Goal: Check status

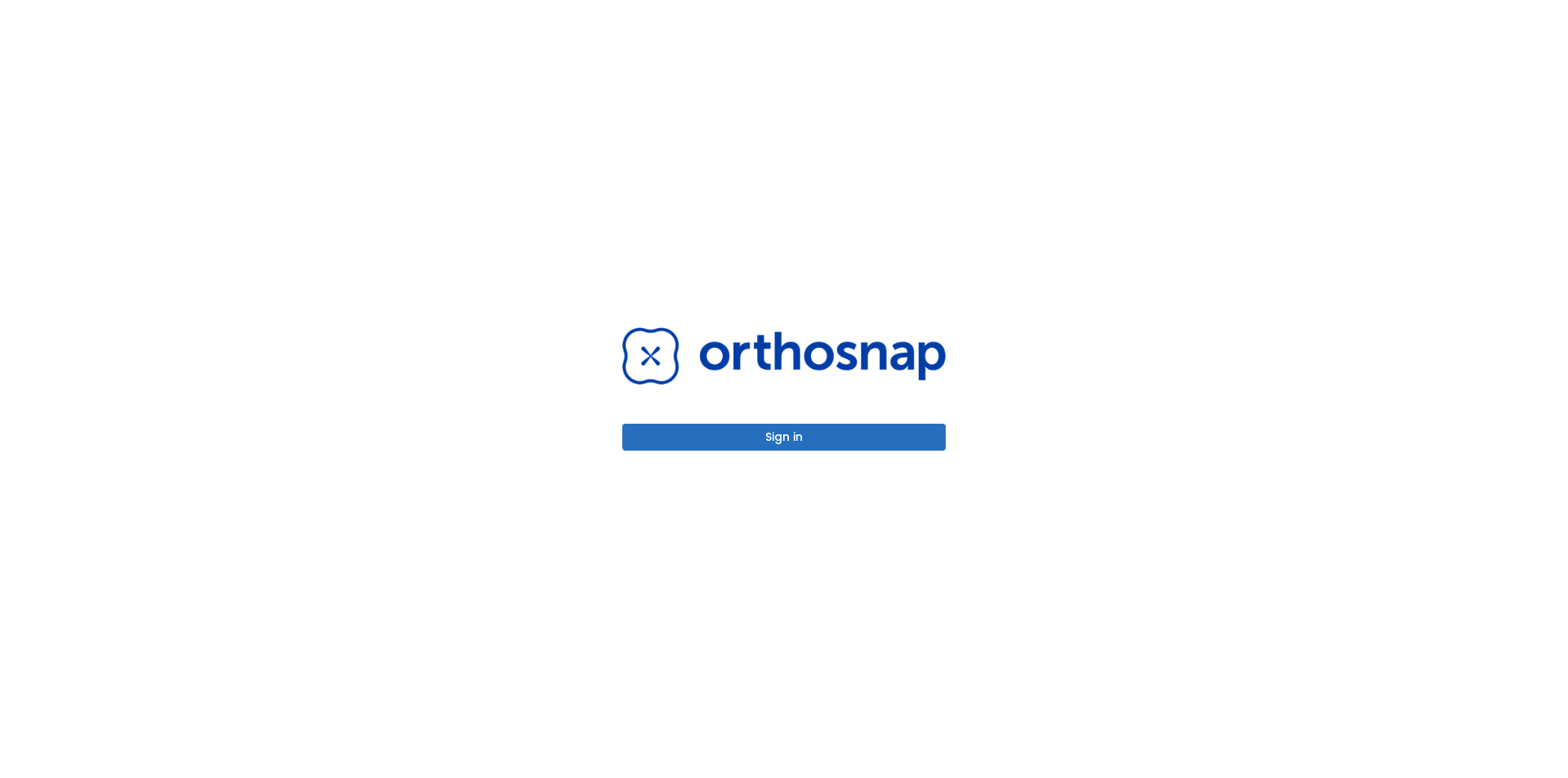
drag, startPoint x: 772, startPoint y: 430, endPoint x: 756, endPoint y: 427, distance: 16.3
click at [768, 427] on button "Sign in" at bounding box center [784, 436] width 324 height 27
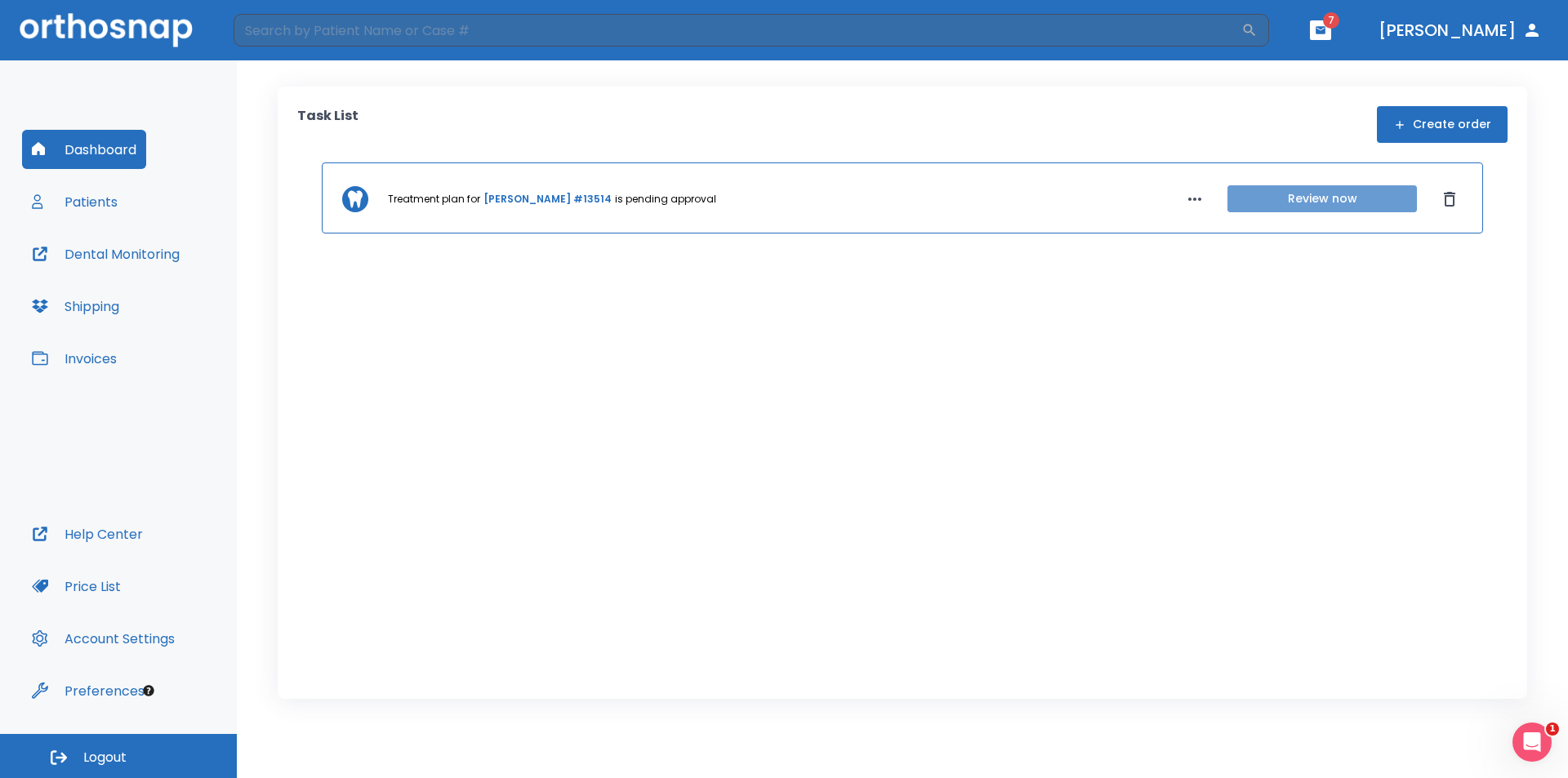
click at [1292, 202] on button "Review now" at bounding box center [1322, 199] width 190 height 27
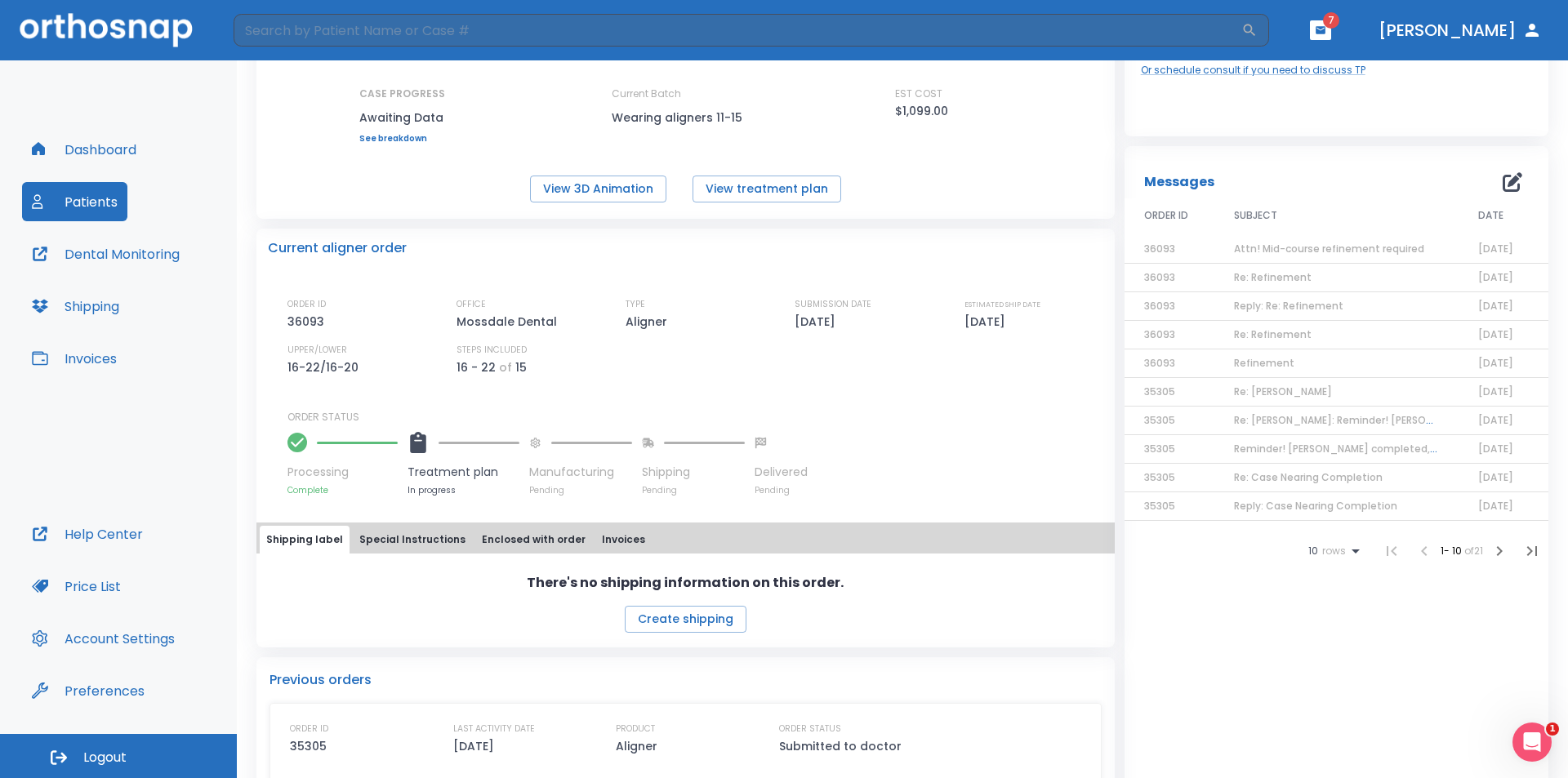
scroll to position [245, 0]
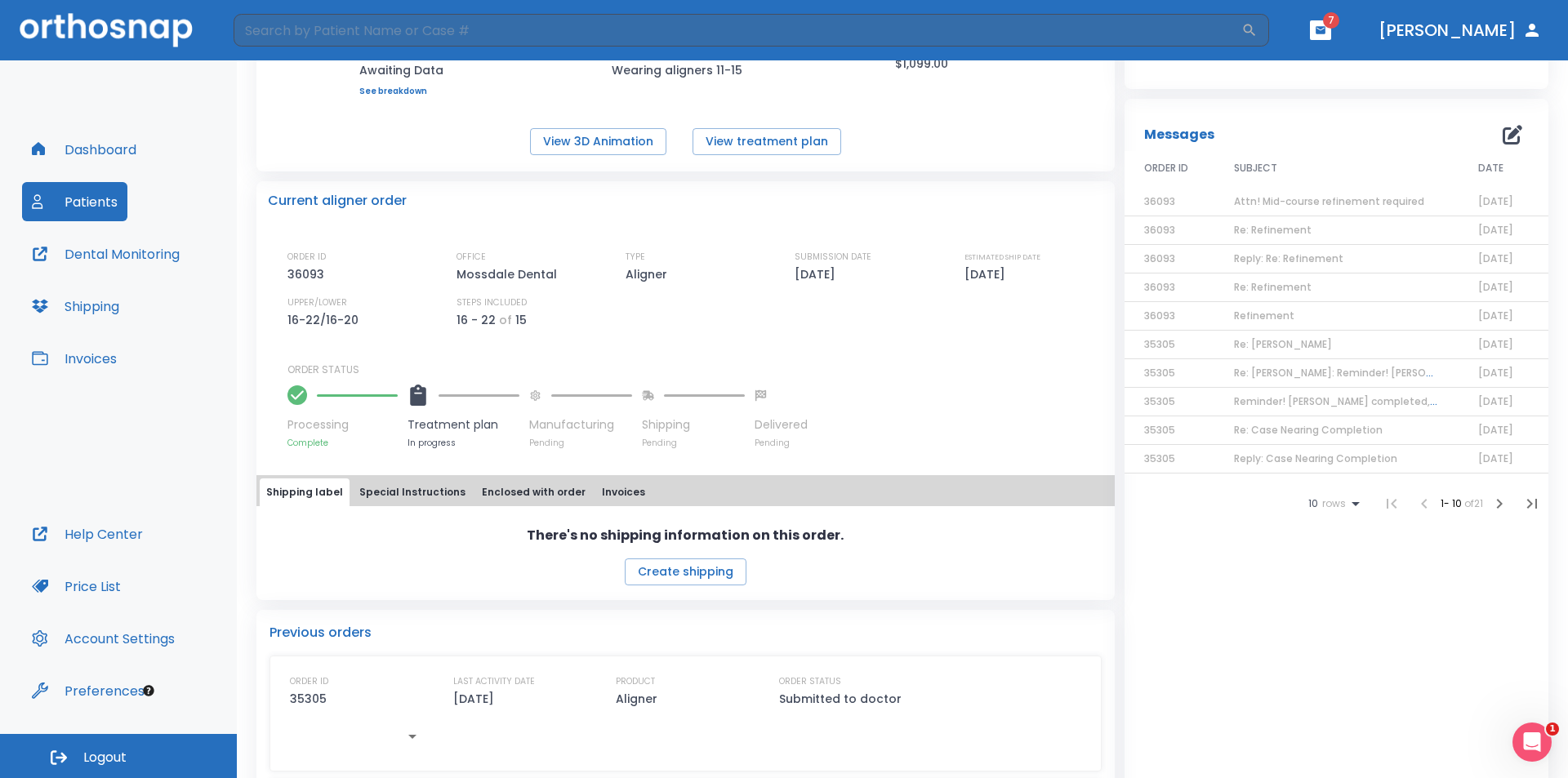
click at [1260, 200] on span "Attn! Mid-course refinement required" at bounding box center [1328, 202] width 191 height 14
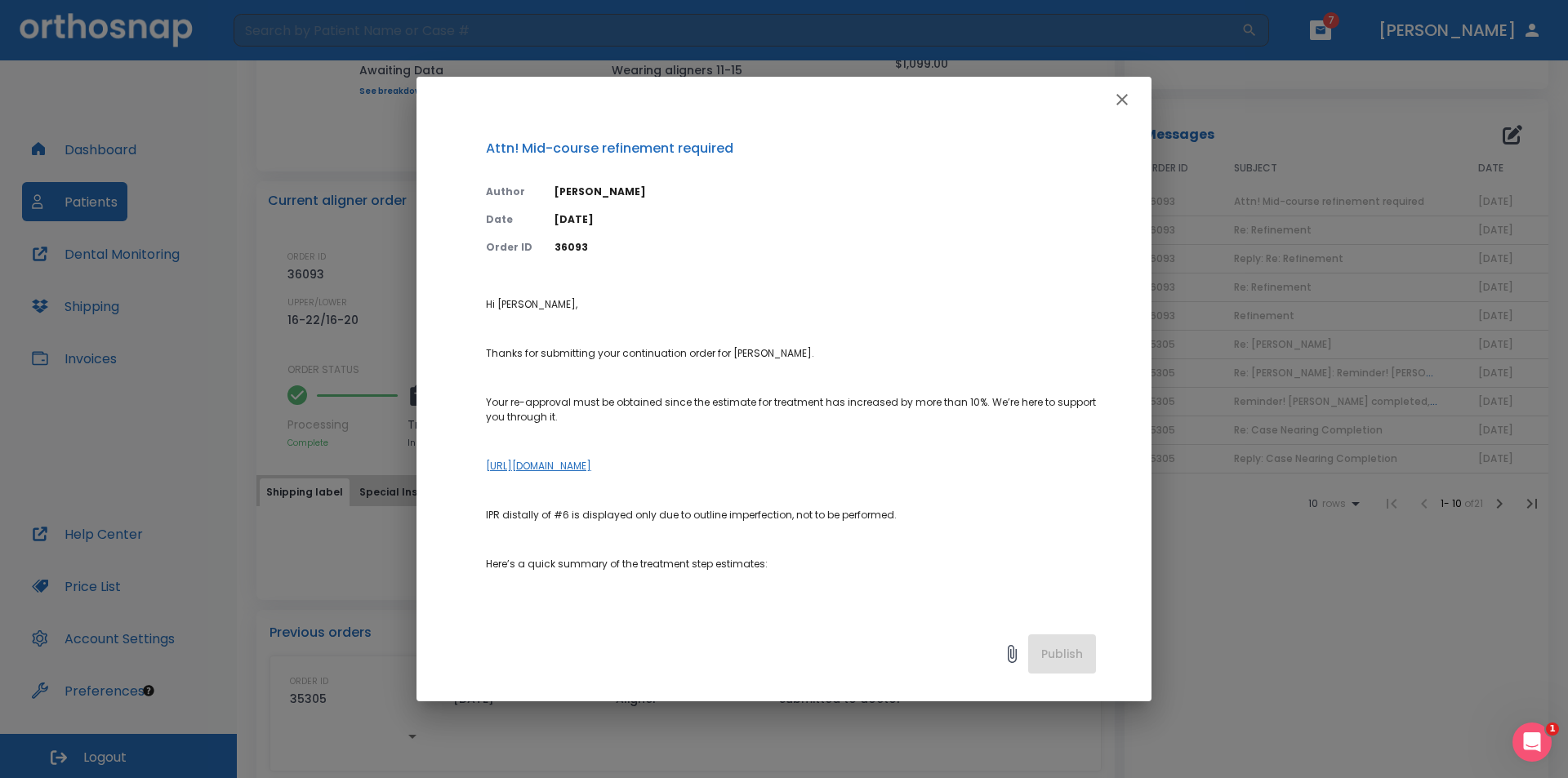
click at [591, 465] on link "[URL][DOMAIN_NAME]" at bounding box center [537, 466] width 105 height 14
